Goal: Transaction & Acquisition: Obtain resource

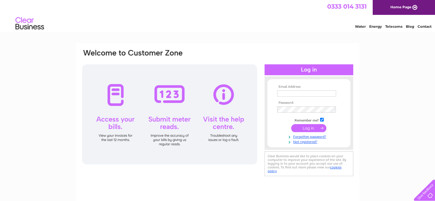
click at [288, 94] on input "text" at bounding box center [306, 93] width 59 height 6
type input "paula@emhbus.com"
click at [291, 124] on input "submit" at bounding box center [308, 128] width 35 height 8
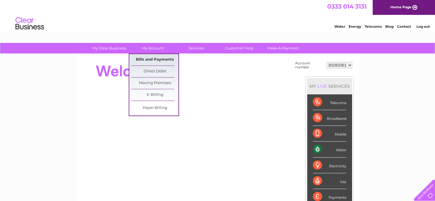
click at [151, 58] on link "Bills and Payments" at bounding box center [154, 59] width 47 height 11
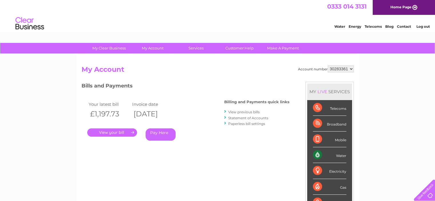
click at [113, 130] on link "." at bounding box center [112, 132] width 50 height 8
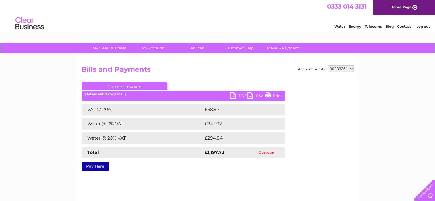
click at [242, 94] on link "PDF" at bounding box center [238, 96] width 17 height 8
click at [340, 68] on select "30283361 30315413" at bounding box center [341, 69] width 26 height 7
select select "30315413"
click at [328, 66] on select "30283361 30315413" at bounding box center [341, 69] width 26 height 7
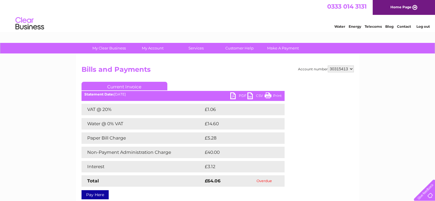
click at [234, 94] on link "PDF" at bounding box center [238, 96] width 17 height 8
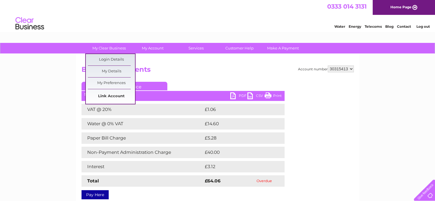
click at [109, 95] on link "Link Account" at bounding box center [111, 96] width 47 height 11
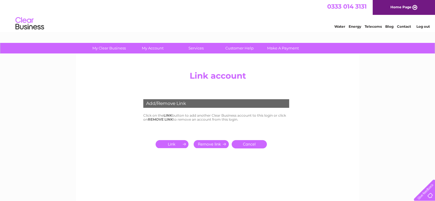
click at [167, 142] on input "submit" at bounding box center [173, 144] width 35 height 8
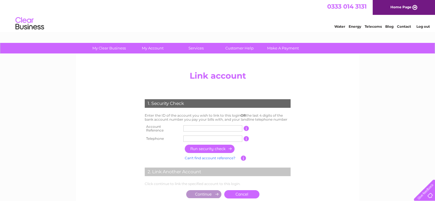
click at [193, 126] on input "text" at bounding box center [212, 128] width 59 height 6
type input "30299691"
click at [195, 138] on input "text" at bounding box center [212, 139] width 59 height 6
type input "01506432251"
click at [195, 145] on input "button" at bounding box center [210, 149] width 50 height 8
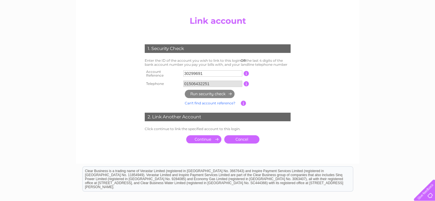
scroll to position [57, 0]
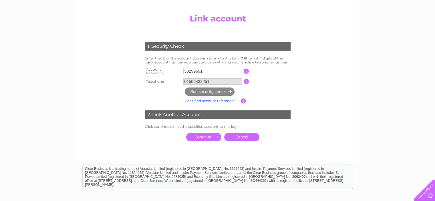
click at [205, 135] on input "submit" at bounding box center [203, 137] width 35 height 8
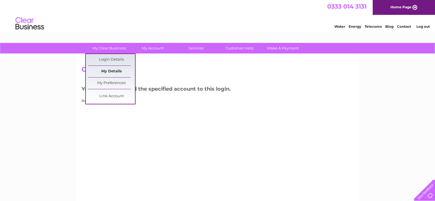
click at [110, 71] on link "My Details" at bounding box center [111, 71] width 47 height 11
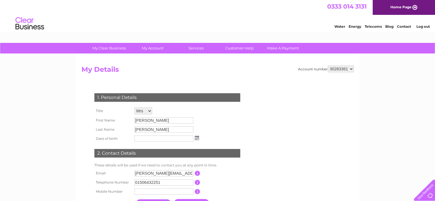
click at [346, 70] on select "30283361 30299691 30315413" at bounding box center [341, 69] width 26 height 7
select select "30299691"
click at [328, 66] on select "30283361 30299691 30315413" at bounding box center [341, 69] width 26 height 7
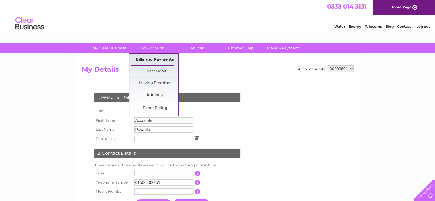
click at [154, 58] on link "Bills and Payments" at bounding box center [154, 59] width 47 height 11
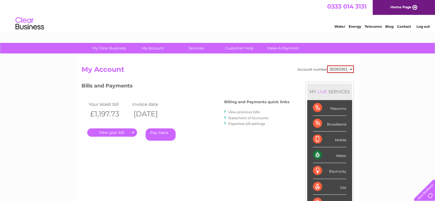
click at [342, 70] on select "30283361 30299691 30315413" at bounding box center [340, 69] width 27 height 7
select select "30299691"
click at [327, 66] on select "30283361 30299691 30315413" at bounding box center [340, 69] width 27 height 7
click at [246, 112] on link "View previous bills" at bounding box center [243, 112] width 31 height 4
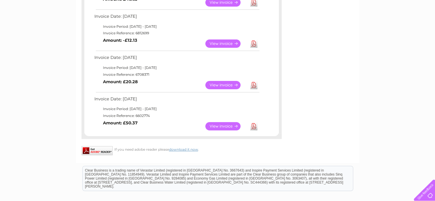
scroll to position [143, 0]
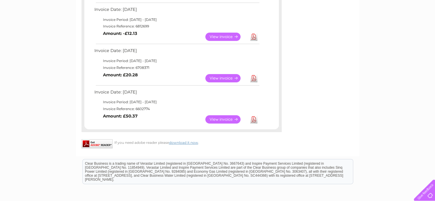
click at [218, 120] on link "View" at bounding box center [226, 119] width 42 height 8
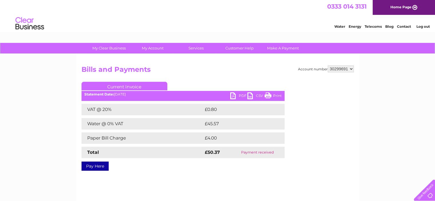
click at [243, 92] on ul "Current Invoice" at bounding box center [183, 87] width 203 height 11
click at [242, 95] on link "PDF" at bounding box center [238, 96] width 17 height 8
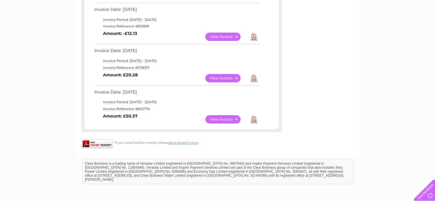
click at [221, 76] on link "View" at bounding box center [226, 78] width 42 height 8
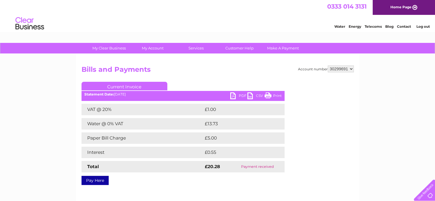
click at [238, 95] on link "PDF" at bounding box center [238, 96] width 17 height 8
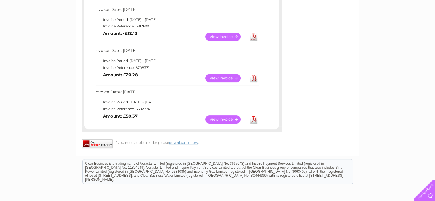
click at [216, 35] on link "View" at bounding box center [226, 37] width 42 height 8
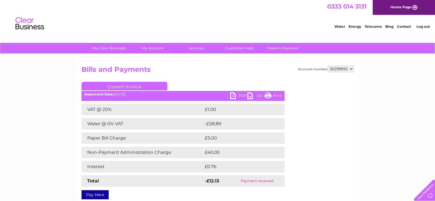
click at [234, 94] on link "PDF" at bounding box center [238, 96] width 17 height 8
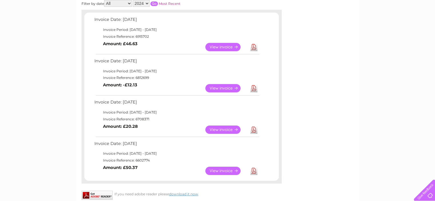
scroll to position [86, 0]
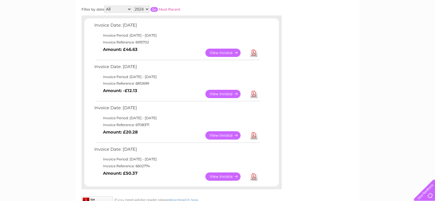
click at [221, 49] on link "View" at bounding box center [226, 53] width 42 height 8
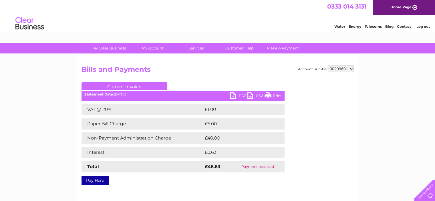
click at [241, 96] on link "PDF" at bounding box center [238, 96] width 17 height 8
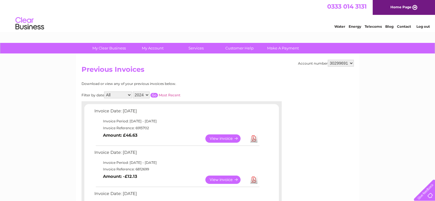
click at [147, 95] on select "2024" at bounding box center [141, 95] width 17 height 7
click at [351, 62] on select "30283361 30299691 30315413" at bounding box center [341, 63] width 26 height 7
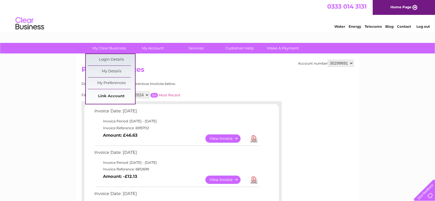
click at [104, 95] on link "Link Account" at bounding box center [111, 96] width 47 height 11
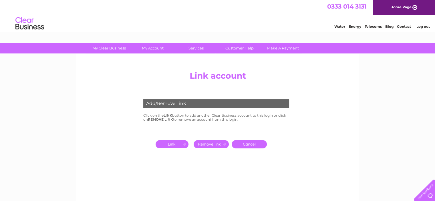
click at [167, 143] on input "submit" at bounding box center [173, 144] width 35 height 8
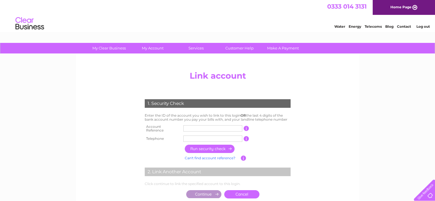
click at [197, 128] on input "text" at bounding box center [212, 128] width 59 height 6
type input "30303846"
click at [194, 134] on td at bounding box center [213, 138] width 62 height 9
click at [194, 136] on input "text" at bounding box center [212, 139] width 59 height 6
type input "01506432251"
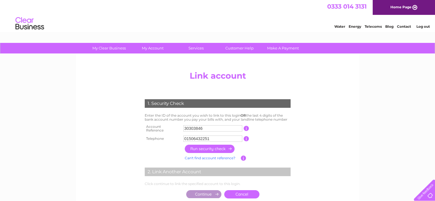
click at [205, 146] on input "button" at bounding box center [210, 149] width 50 height 8
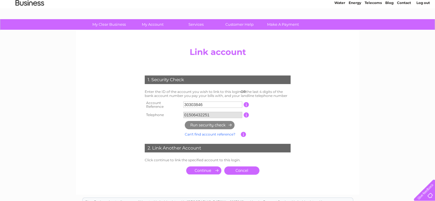
scroll to position [57, 0]
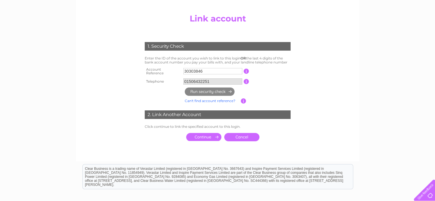
click at [201, 135] on input "submit" at bounding box center [203, 137] width 35 height 8
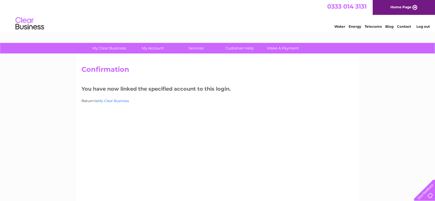
click at [108, 101] on link "My Clear Business" at bounding box center [113, 101] width 31 height 4
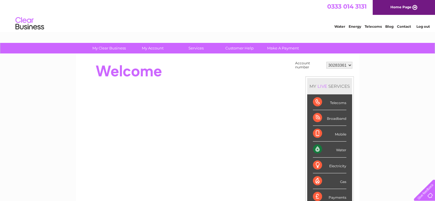
click at [341, 65] on select "30283361 30299691 30303846 30315413" at bounding box center [339, 65] width 26 height 7
select select "30303846"
click at [326, 62] on select "30283361 30299691 30303846 30315413" at bounding box center [339, 65] width 26 height 7
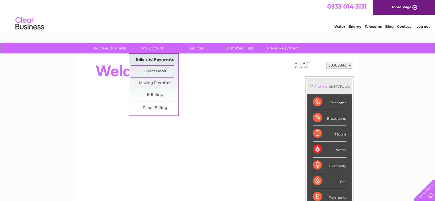
click at [155, 59] on link "Bills and Payments" at bounding box center [154, 59] width 47 height 11
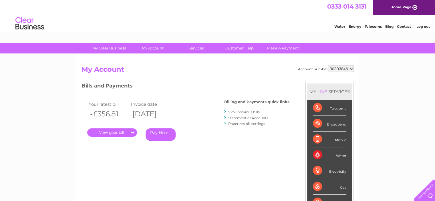
click at [244, 111] on link "View previous bills" at bounding box center [243, 112] width 31 height 4
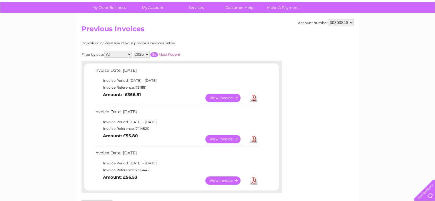
scroll to position [29, 0]
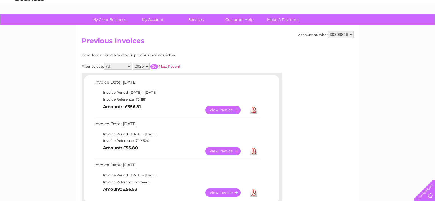
click at [146, 64] on select "2025 2024" at bounding box center [141, 66] width 17 height 7
select select "2024"
click at [133, 63] on select "2025 2024" at bounding box center [141, 66] width 17 height 7
click at [155, 66] on input "button" at bounding box center [154, 66] width 7 height 5
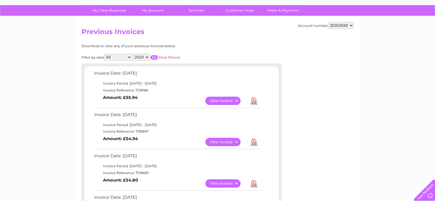
scroll to position [0, 0]
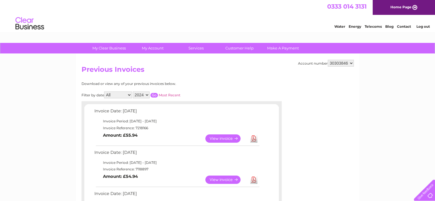
click at [350, 63] on select "30283361 30299691 30303846 30315413" at bounding box center [341, 63] width 26 height 7
select select "30299691"
click at [328, 60] on select "30283361 30299691 30303846 30315413" at bounding box center [341, 63] width 26 height 7
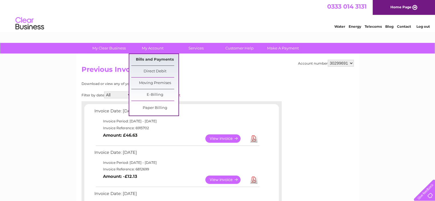
click at [149, 60] on link "Bills and Payments" at bounding box center [154, 59] width 47 height 11
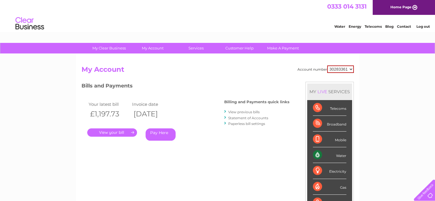
click at [347, 67] on select "30283361 30299691 30303846 30315413" at bounding box center [340, 69] width 27 height 7
select select "30299691"
click at [327, 66] on select "30283361 30299691 30303846 30315413" at bounding box center [340, 69] width 27 height 7
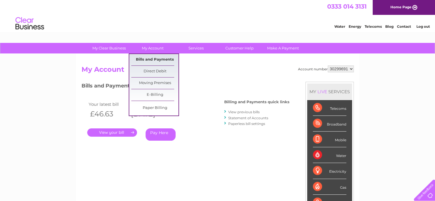
click at [149, 59] on link "Bills and Payments" at bounding box center [154, 59] width 47 height 11
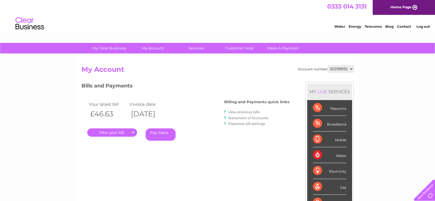
click at [239, 112] on link "View previous bills" at bounding box center [243, 112] width 31 height 4
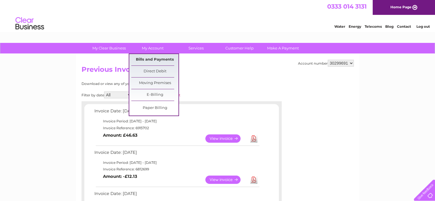
click at [157, 59] on link "Bills and Payments" at bounding box center [154, 59] width 47 height 11
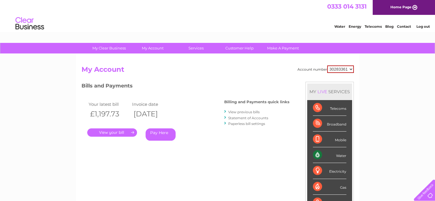
click at [350, 68] on select "30283361 30299691 30303846 30315413" at bounding box center [340, 69] width 27 height 7
select select "30299691"
click at [327, 66] on select "30283361 30299691 30303846 30315413" at bounding box center [340, 69] width 27 height 7
click at [243, 116] on link "Statement of Accounts" at bounding box center [248, 118] width 40 height 4
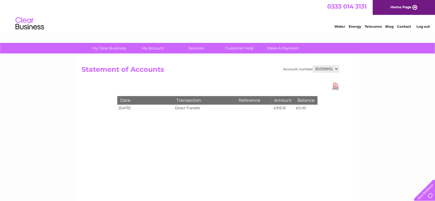
click at [335, 87] on link "Download Pdf" at bounding box center [335, 86] width 7 height 8
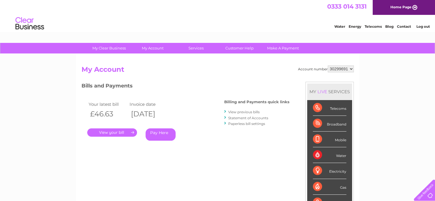
click at [338, 68] on select "30283361 30299691 30303846 30315413" at bounding box center [341, 69] width 26 height 7
select select "30283361"
click at [328, 66] on select "30283361 30299691 30303846 30315413" at bounding box center [341, 69] width 26 height 7
click at [237, 116] on link "Statement of Accounts" at bounding box center [248, 118] width 40 height 4
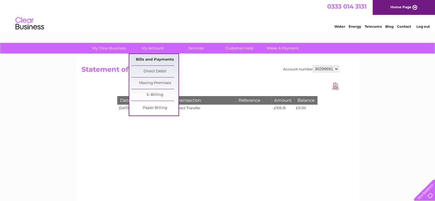
click at [153, 58] on link "Bills and Payments" at bounding box center [154, 59] width 47 height 11
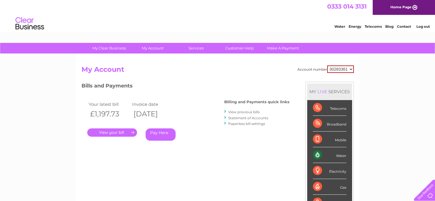
click at [244, 116] on link "Statement of Accounts" at bounding box center [248, 118] width 40 height 4
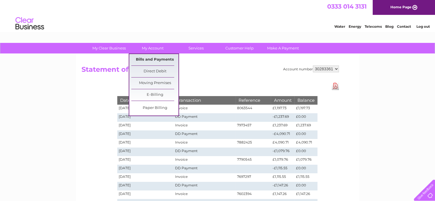
click at [155, 59] on link "Bills and Payments" at bounding box center [154, 59] width 47 height 11
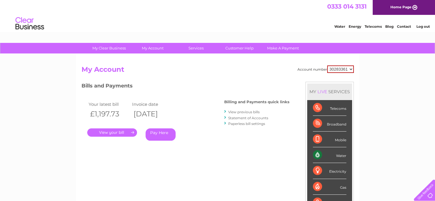
click at [340, 69] on select "30283361 30299691 30303846 30315413" at bounding box center [340, 69] width 27 height 7
select select "30303846"
click at [327, 66] on select "30283361 30299691 30303846 30315413" at bounding box center [340, 69] width 27 height 7
click at [237, 118] on link "Statement of Accounts" at bounding box center [248, 118] width 40 height 4
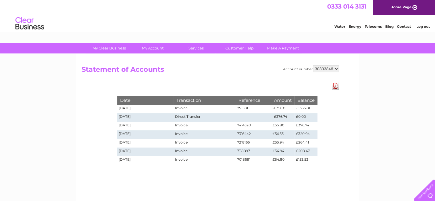
click at [338, 87] on link "Download Pdf" at bounding box center [335, 86] width 7 height 8
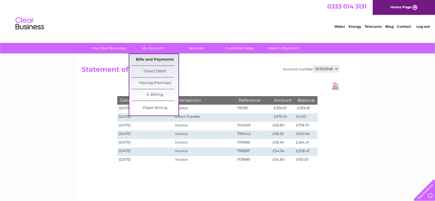
click at [152, 60] on link "Bills and Payments" at bounding box center [154, 59] width 47 height 11
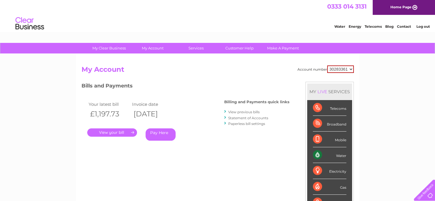
click at [341, 69] on select "30283361 30299691 30303846 30315413" at bounding box center [340, 69] width 27 height 7
select select "30315413"
click at [327, 66] on select "30283361 30299691 30303846 30315413" at bounding box center [340, 69] width 27 height 7
click at [242, 116] on link "Statement of Accounts" at bounding box center [248, 118] width 40 height 4
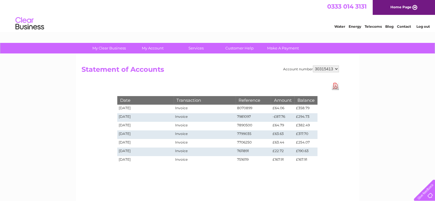
click at [336, 87] on link "Download Pdf" at bounding box center [335, 86] width 7 height 8
